Goal: Task Accomplishment & Management: Manage account settings

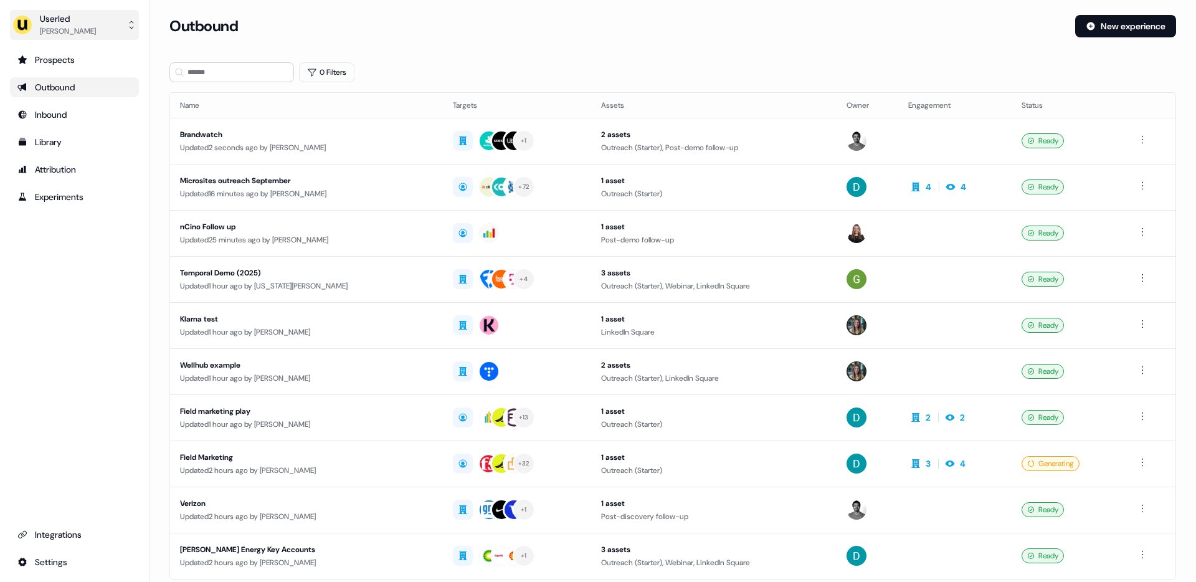
click at [81, 25] on div "[PERSON_NAME]" at bounding box center [68, 31] width 56 height 12
click at [77, 55] on div "Impersonate (Admin)" at bounding box center [74, 58] width 118 height 22
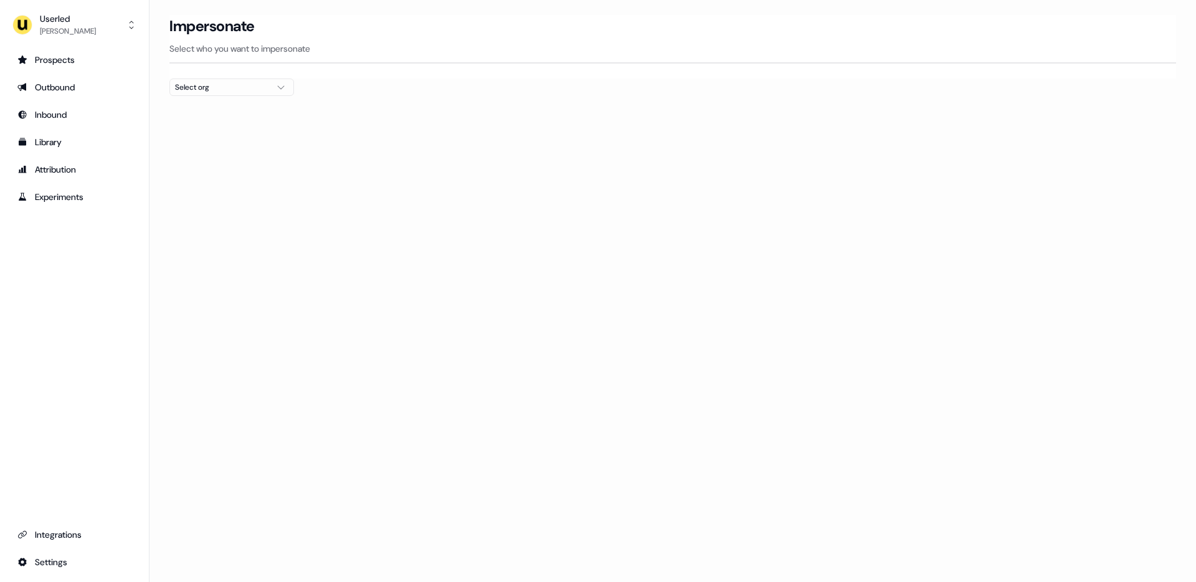
click at [247, 88] on div "Select org" at bounding box center [221, 87] width 93 height 12
type input "****"
click at [231, 137] on div "PartnerVista" at bounding box center [231, 132] width 123 height 20
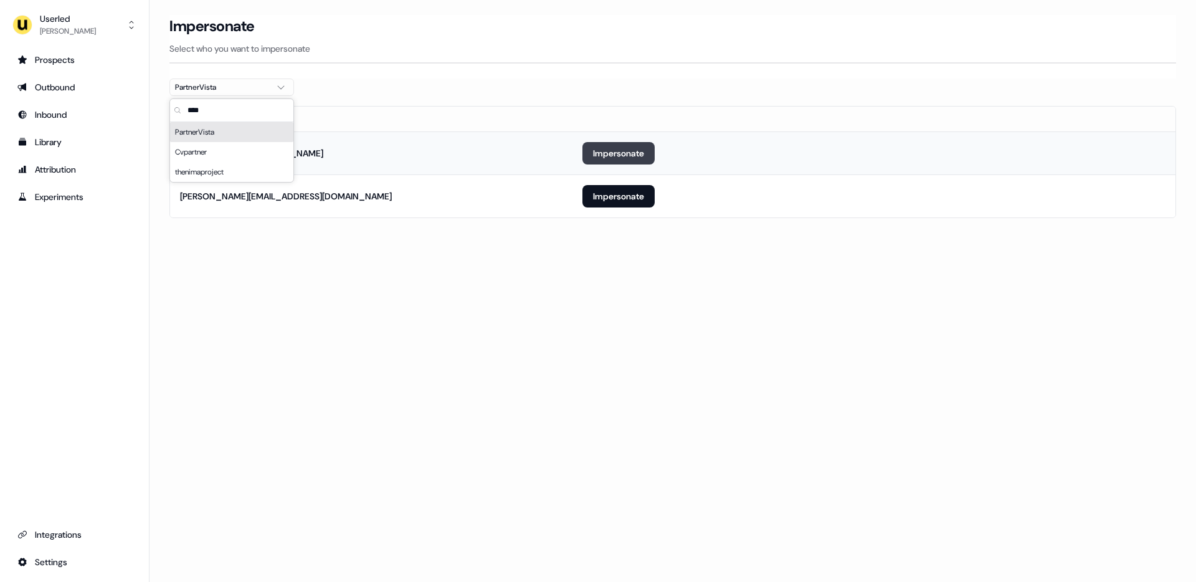
click at [599, 157] on button "Impersonate" at bounding box center [619, 153] width 72 height 22
